Goal: Use online tool/utility

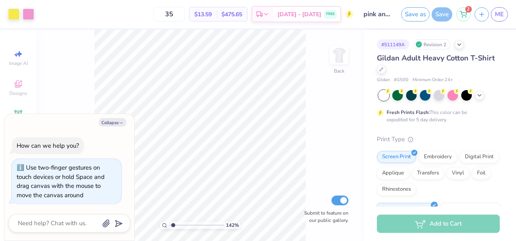
type input "1.42408042974887"
type textarea "x"
click at [75, 57] on div "142 % Back W 10.35 10.35 " H 7.53 7.53 " Y 3.00 3.00 " Center Middle Top Bottom…" at bounding box center [200, 135] width 327 height 211
type input "1.42408042974887"
type textarea "x"
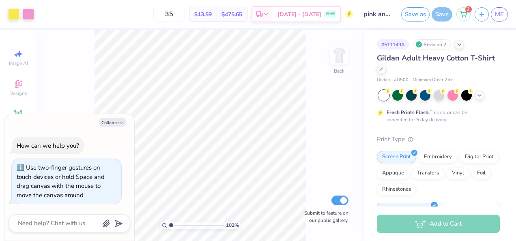
type input "1.00642982627168"
click at [116, 127] on div "Collapse How can we help you? Use two-finger gestures on touch devices or hold …" at bounding box center [69, 177] width 130 height 127
click at [112, 121] on button "Collapse" at bounding box center [112, 122] width 27 height 9
type textarea "x"
